Goal: Information Seeking & Learning: Learn about a topic

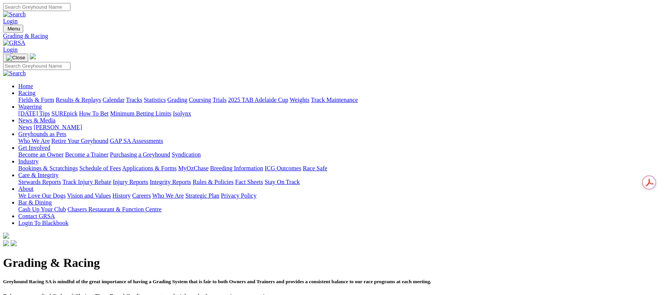
click at [101, 97] on link "Results & Replays" at bounding box center [78, 100] width 45 height 6
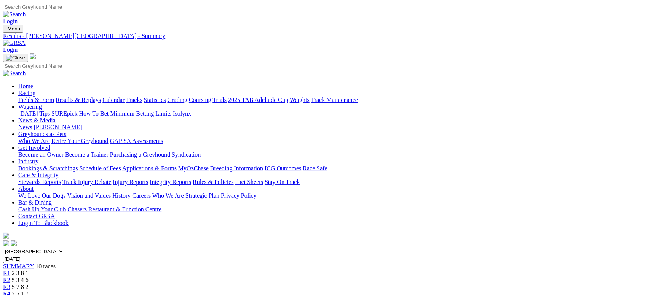
click at [54, 97] on link "Fields & Form" at bounding box center [36, 100] width 36 height 6
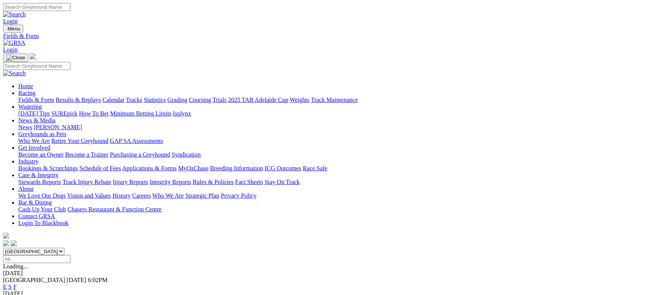
click at [101, 97] on link "Results & Replays" at bounding box center [78, 100] width 45 height 6
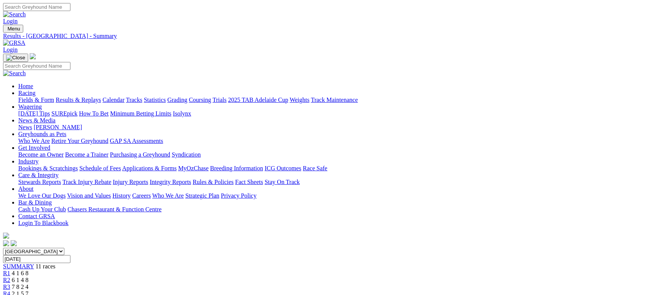
click at [54, 97] on link "Fields & Form" at bounding box center [36, 100] width 36 height 6
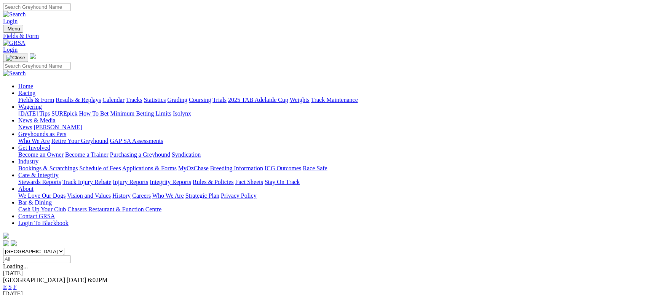
click at [17, 284] on link "F" at bounding box center [14, 287] width 3 height 6
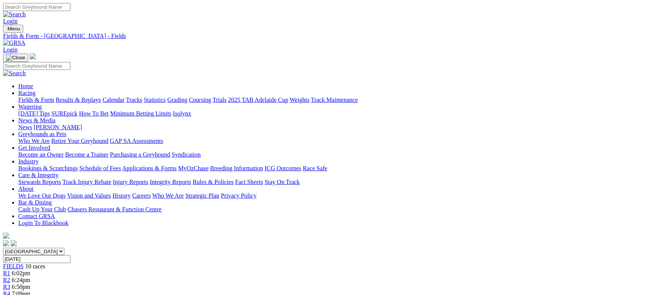
click at [43, 97] on link "Fields & Form" at bounding box center [36, 100] width 36 height 6
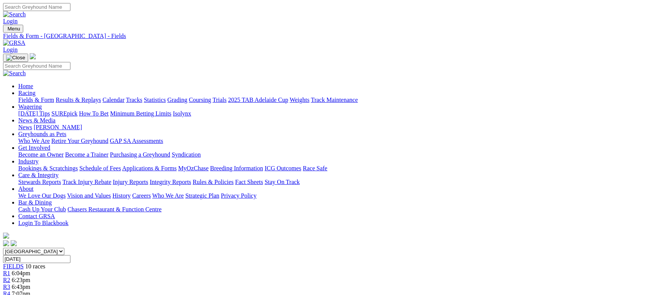
click at [53, 97] on link "Fields & Form" at bounding box center [36, 100] width 36 height 6
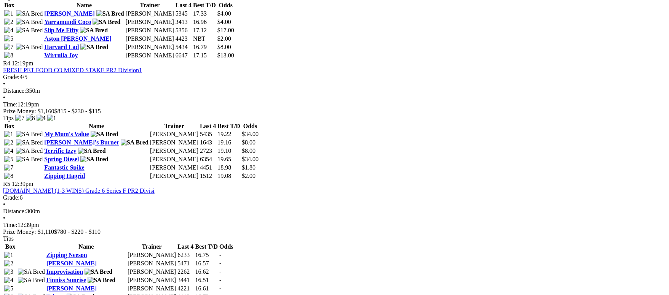
scroll to position [914, 0]
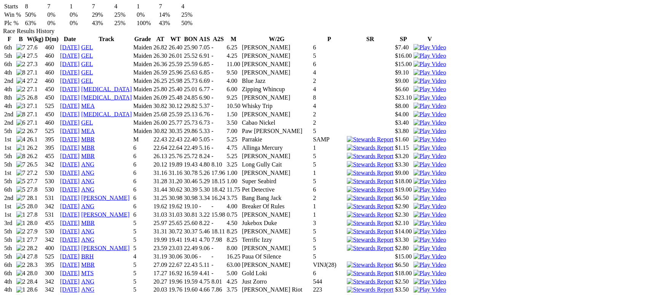
scroll to position [514, 0]
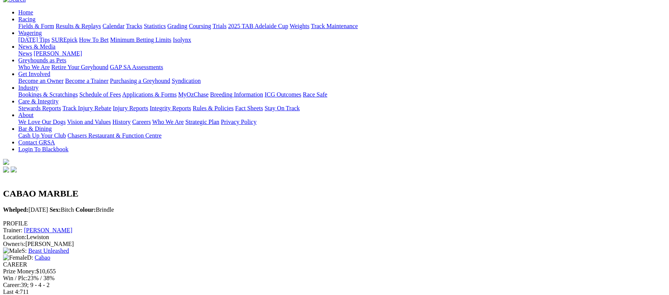
scroll to position [0, 0]
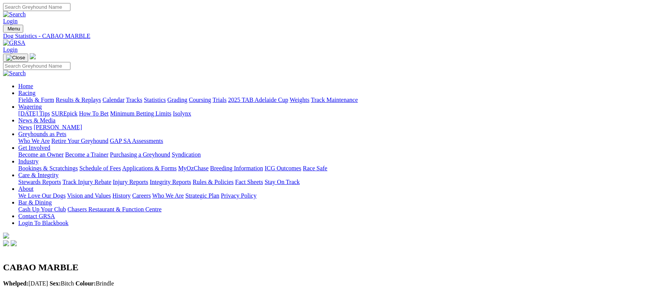
click link "Fields & Form"
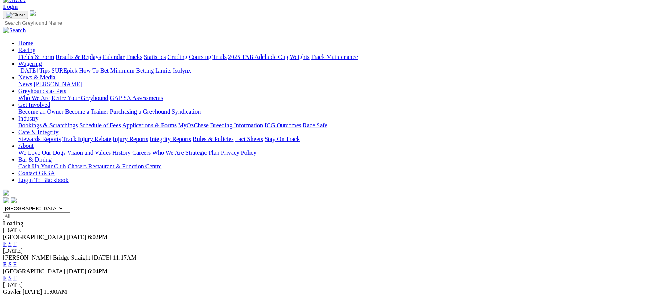
scroll to position [44, 0]
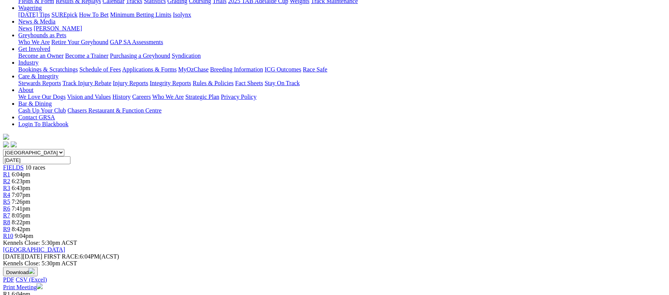
scroll to position [57, 0]
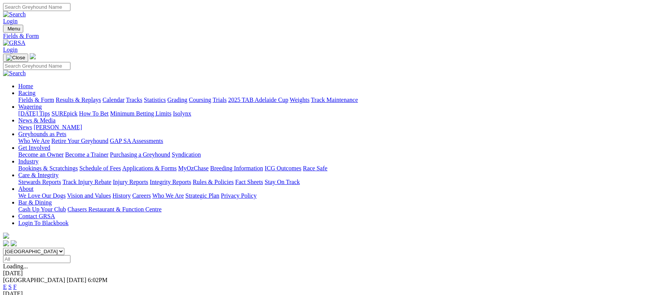
scroll to position [1, 0]
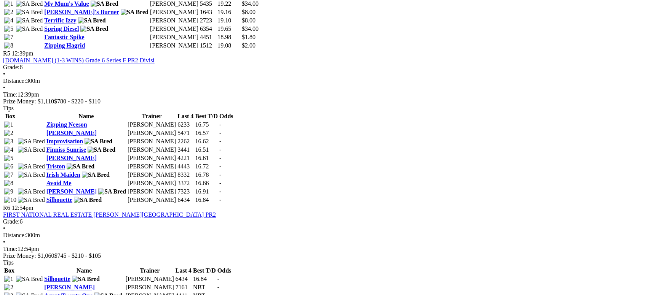
scroll to position [799, 0]
